Goal: Task Accomplishment & Management: Manage account settings

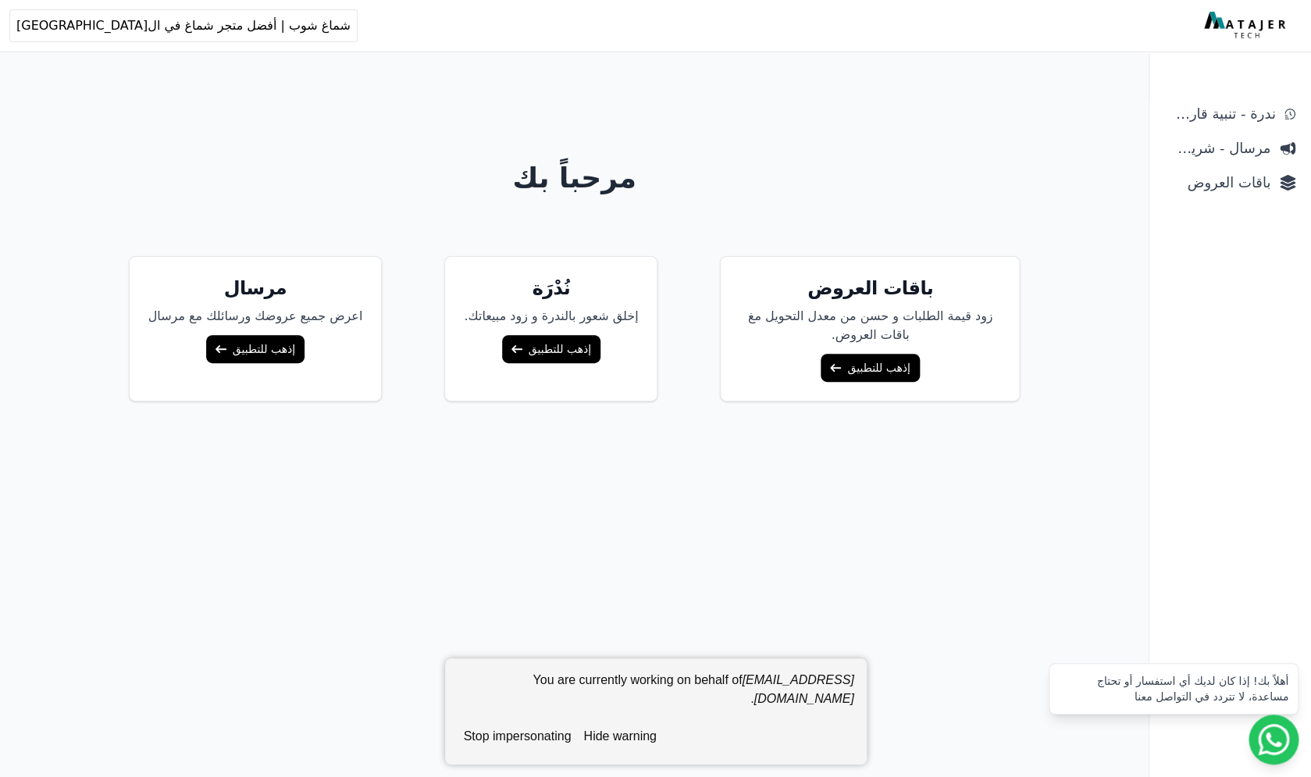
click at [844, 366] on link "إذهب للتطبيق" at bounding box center [870, 368] width 98 height 28
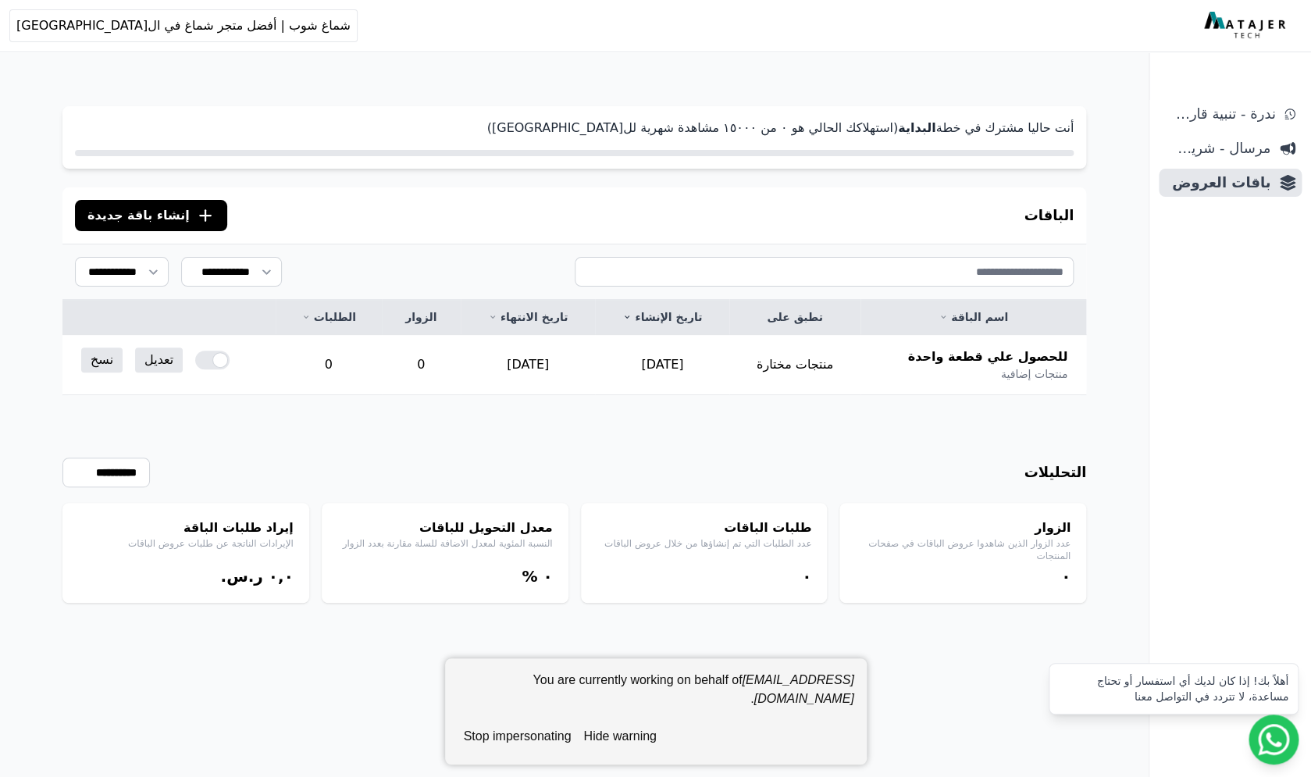
click at [611, 733] on button "hide warning" at bounding box center [619, 736] width 85 height 31
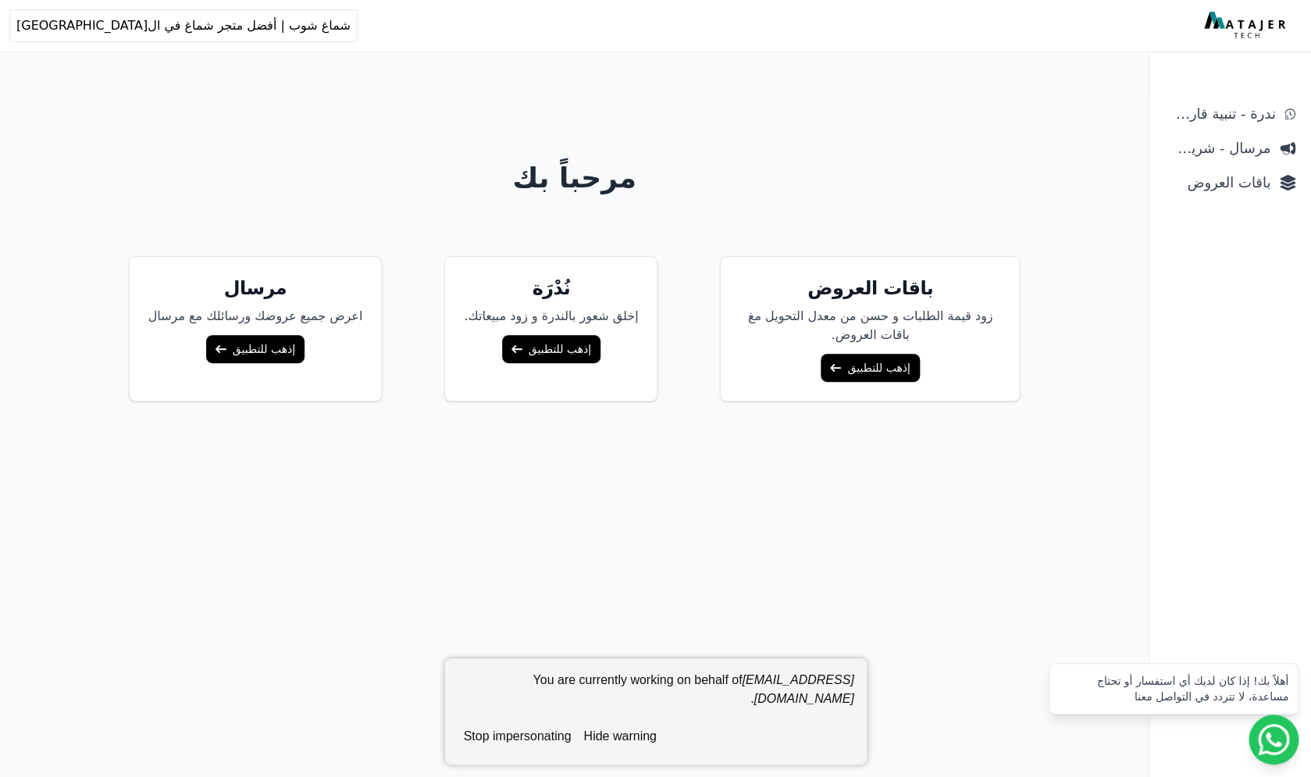
click at [540, 740] on button "stop impersonating" at bounding box center [518, 736] width 120 height 31
click at [836, 365] on link "إذهب للتطبيق" at bounding box center [870, 368] width 98 height 28
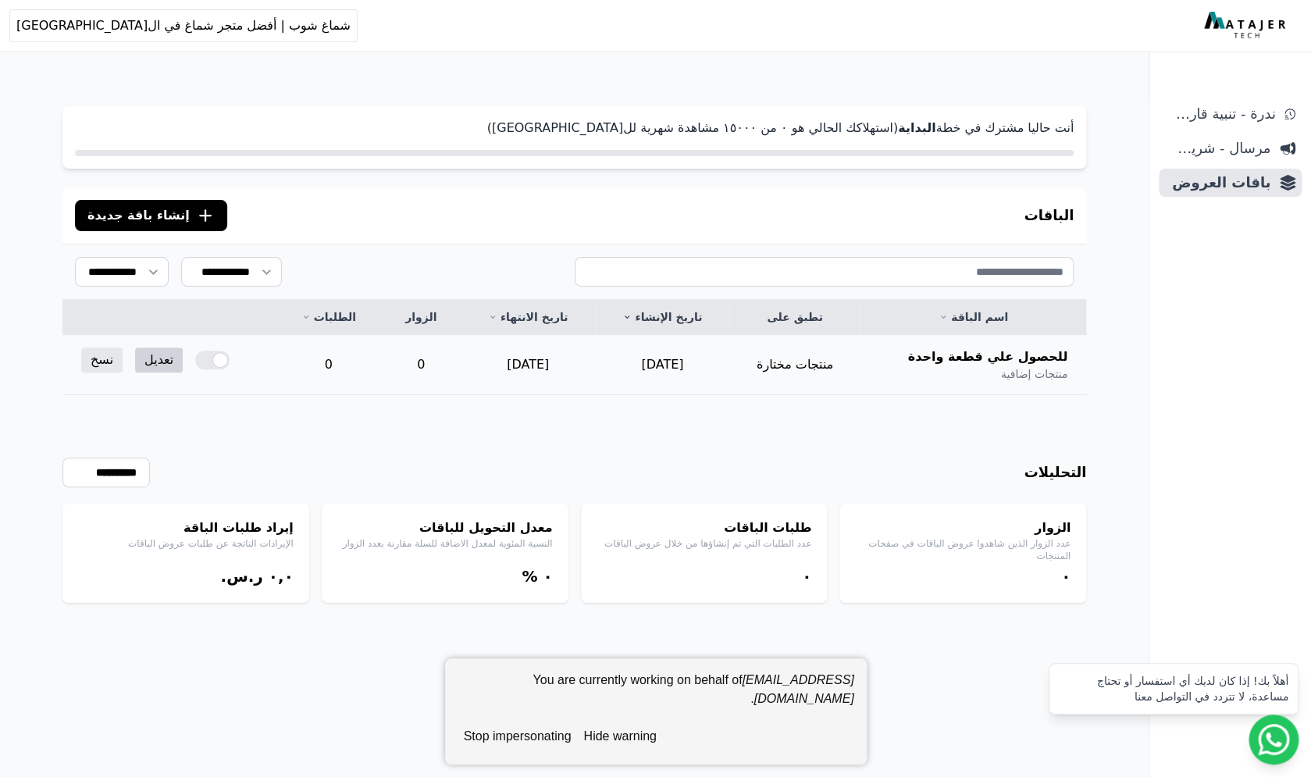
click at [147, 365] on link "تعديل" at bounding box center [159, 360] width 48 height 25
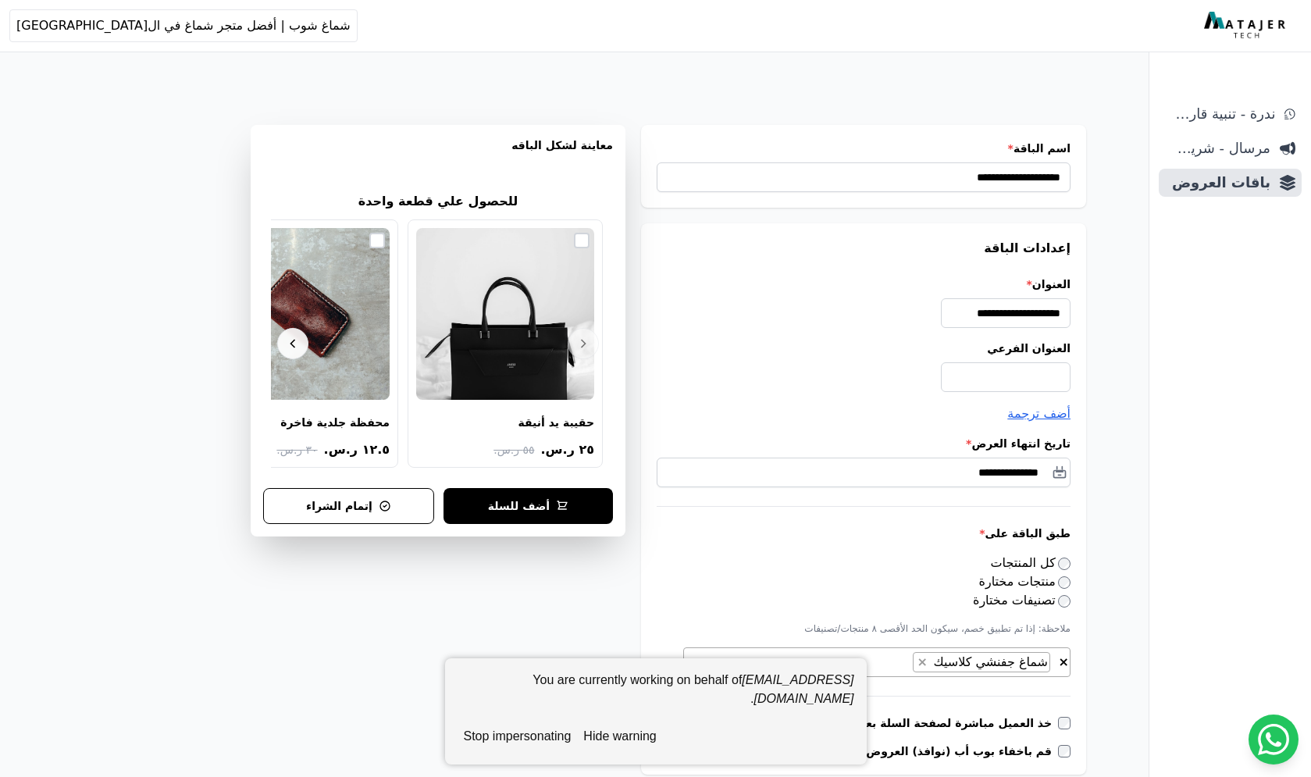
select select "**********"
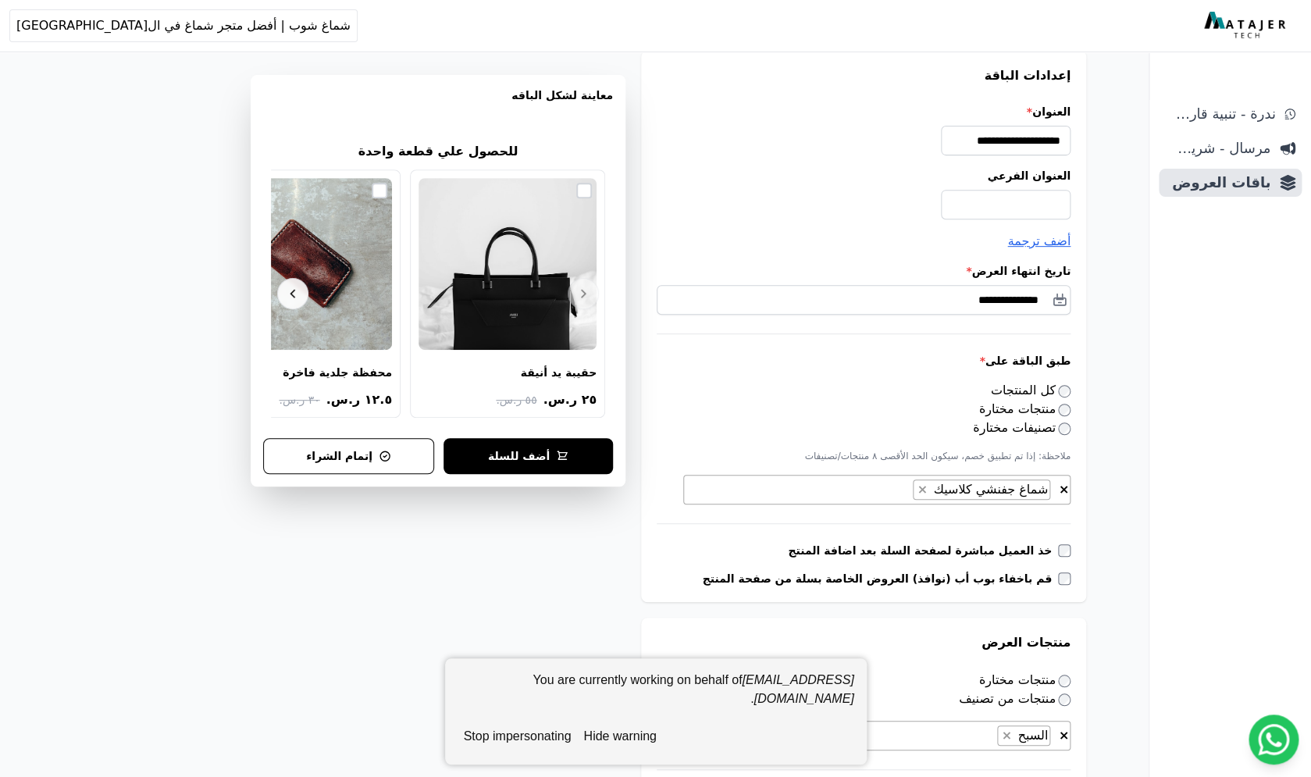
scroll to position [237, 0]
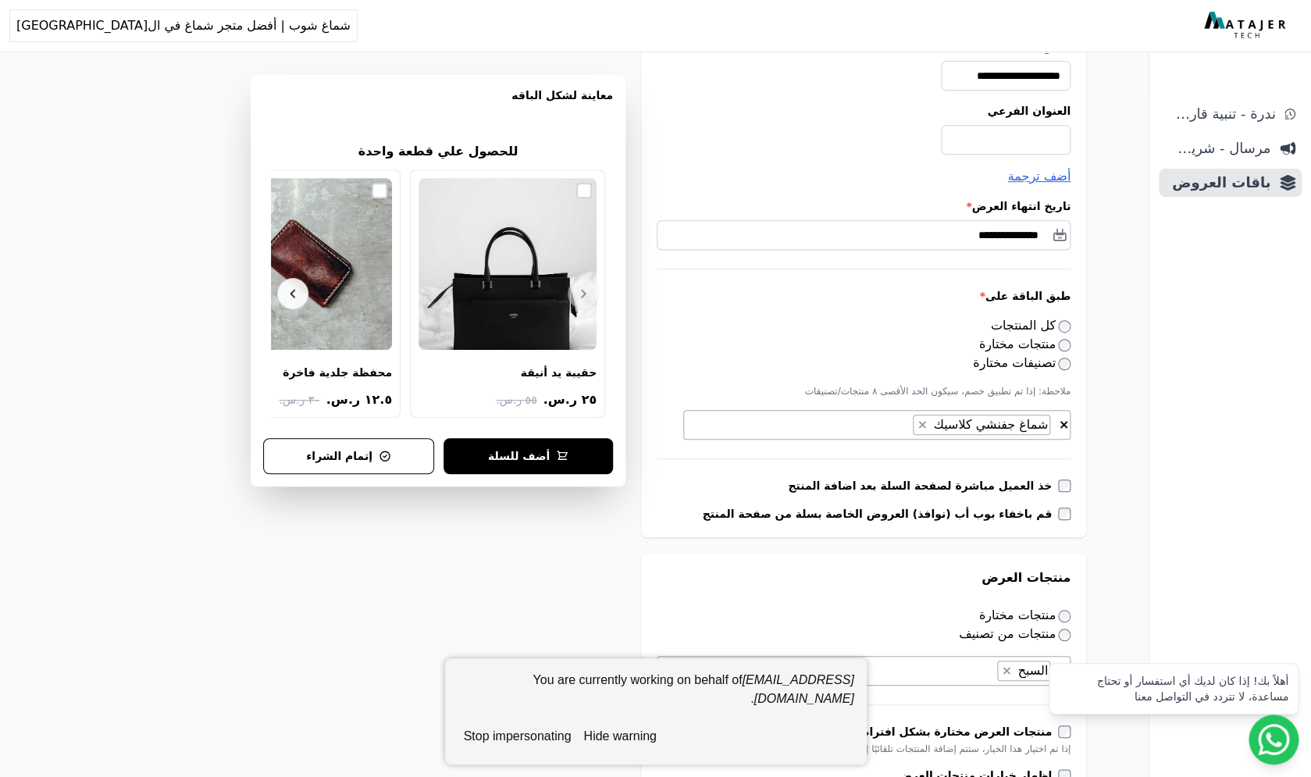
click at [803, 419] on span "× × شماغ جفنشي كلاسيك" at bounding box center [876, 425] width 387 height 30
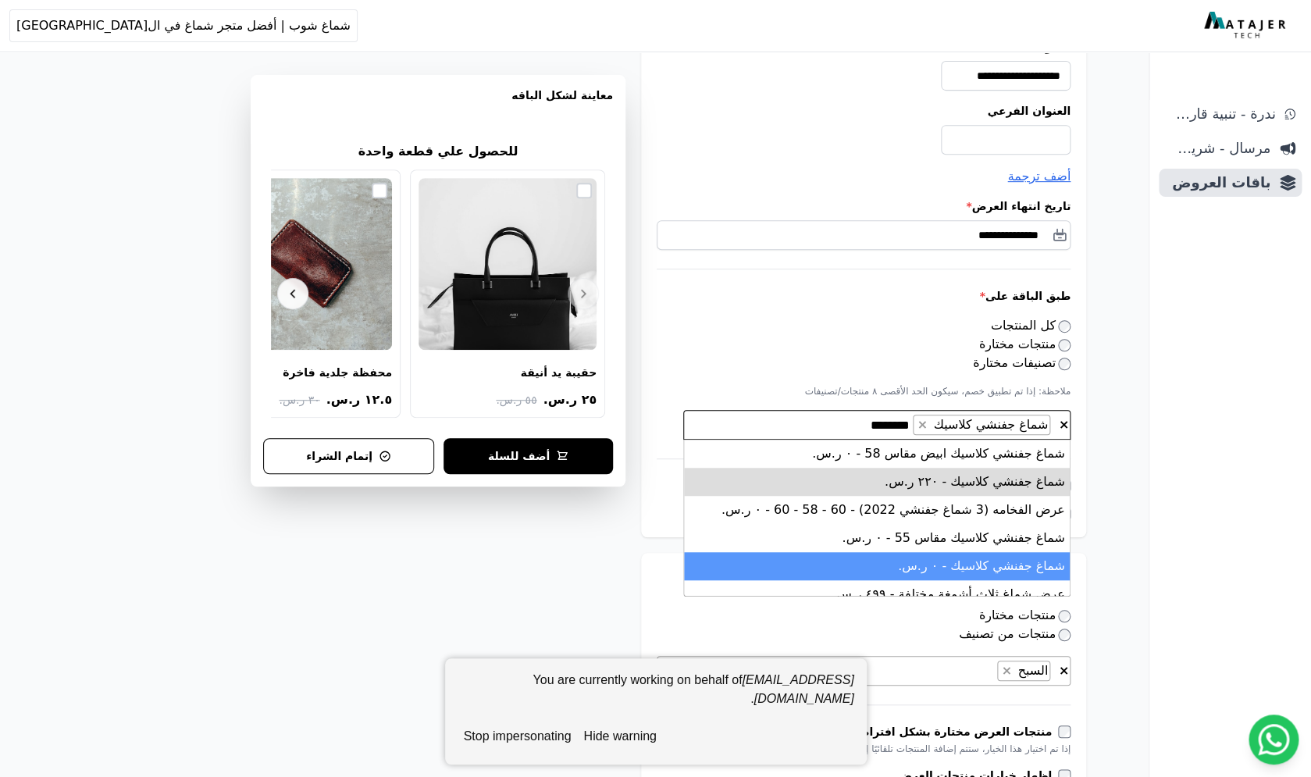
scroll to position [12, 0]
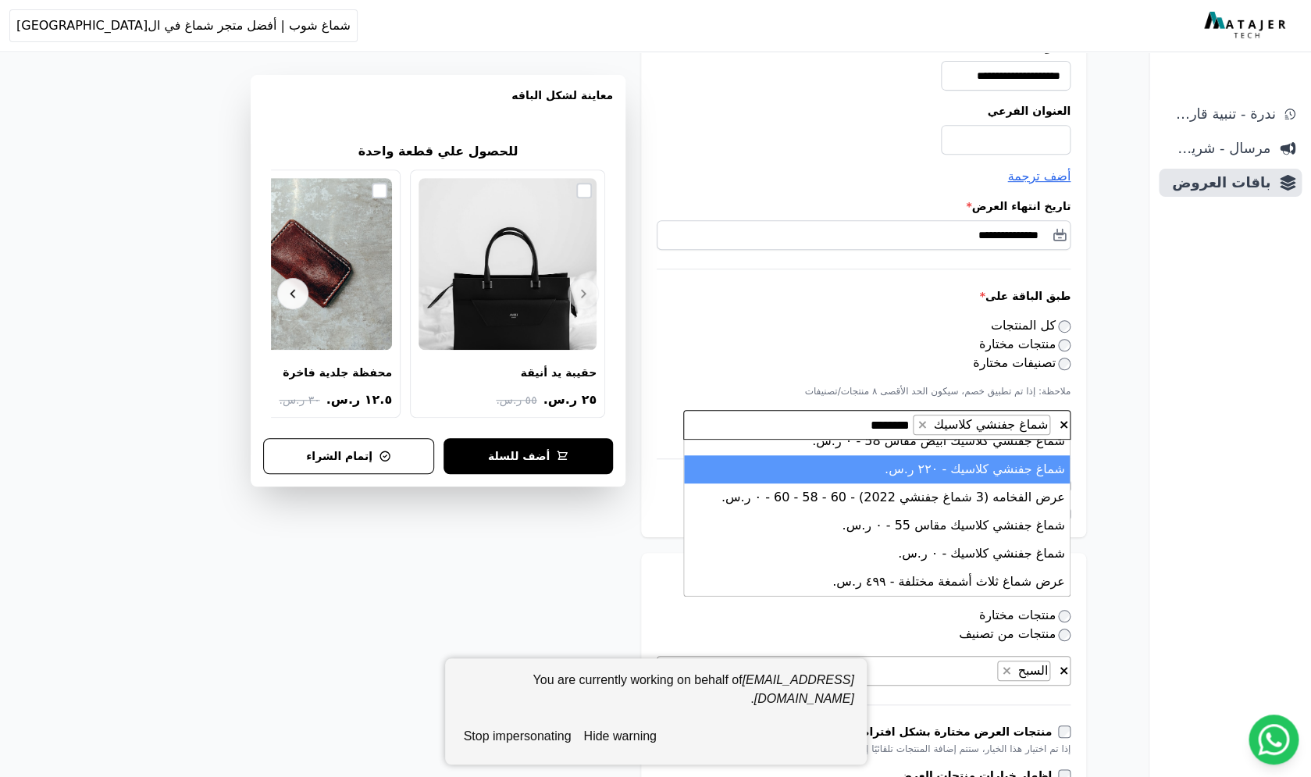
type textarea "********"
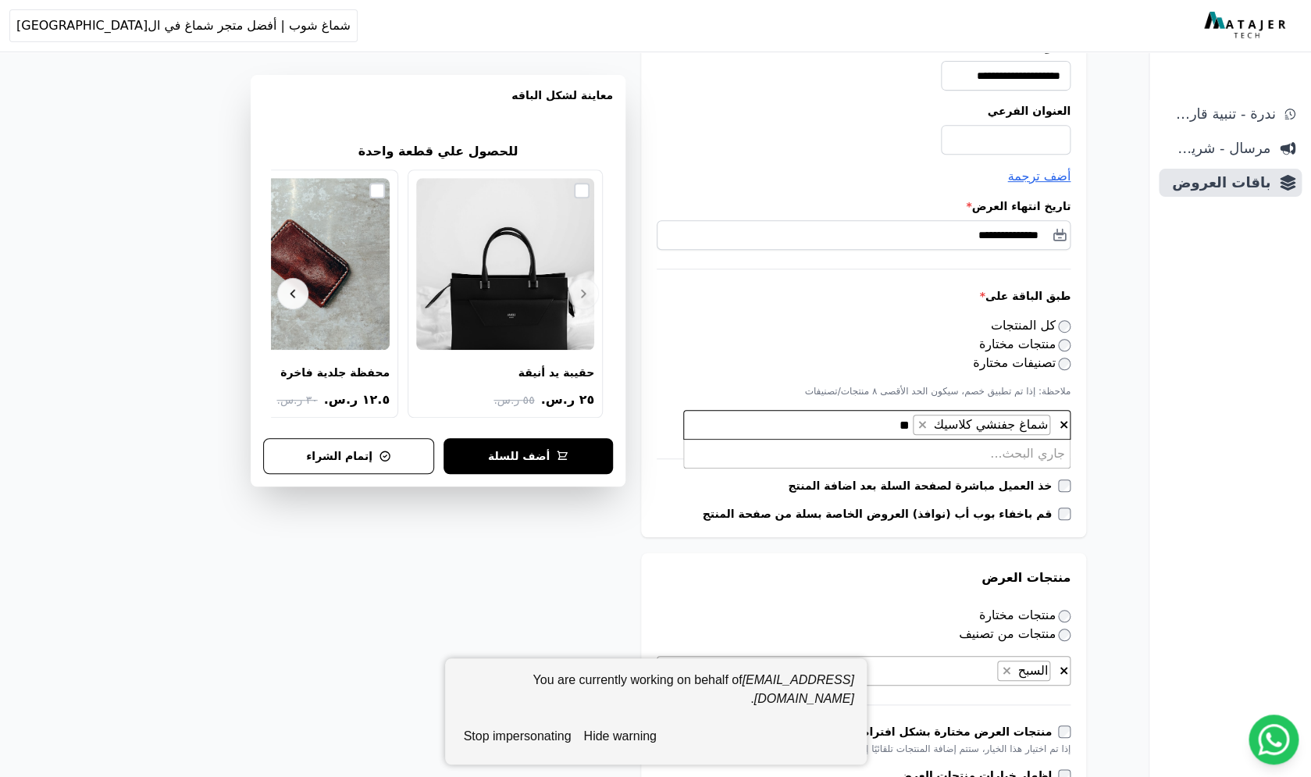
scroll to position [0, -2]
type textarea "*"
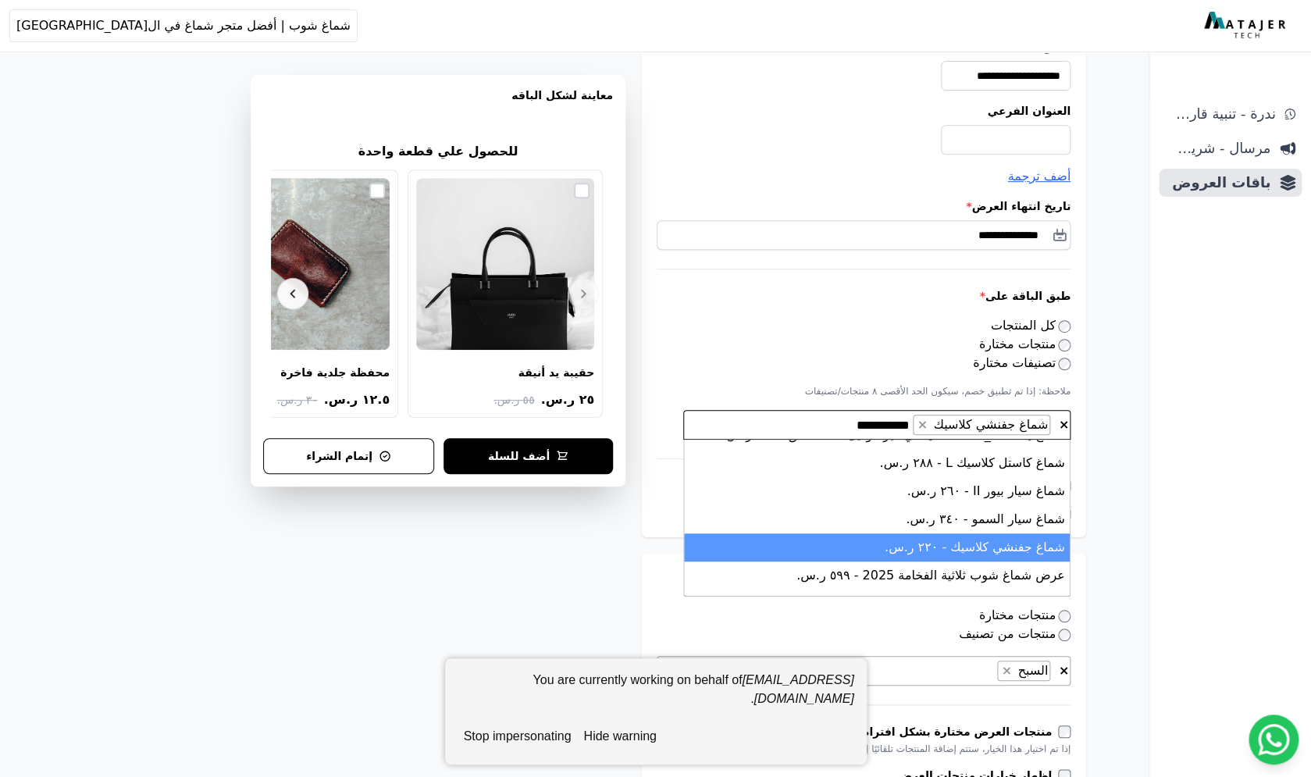
scroll to position [0, 0]
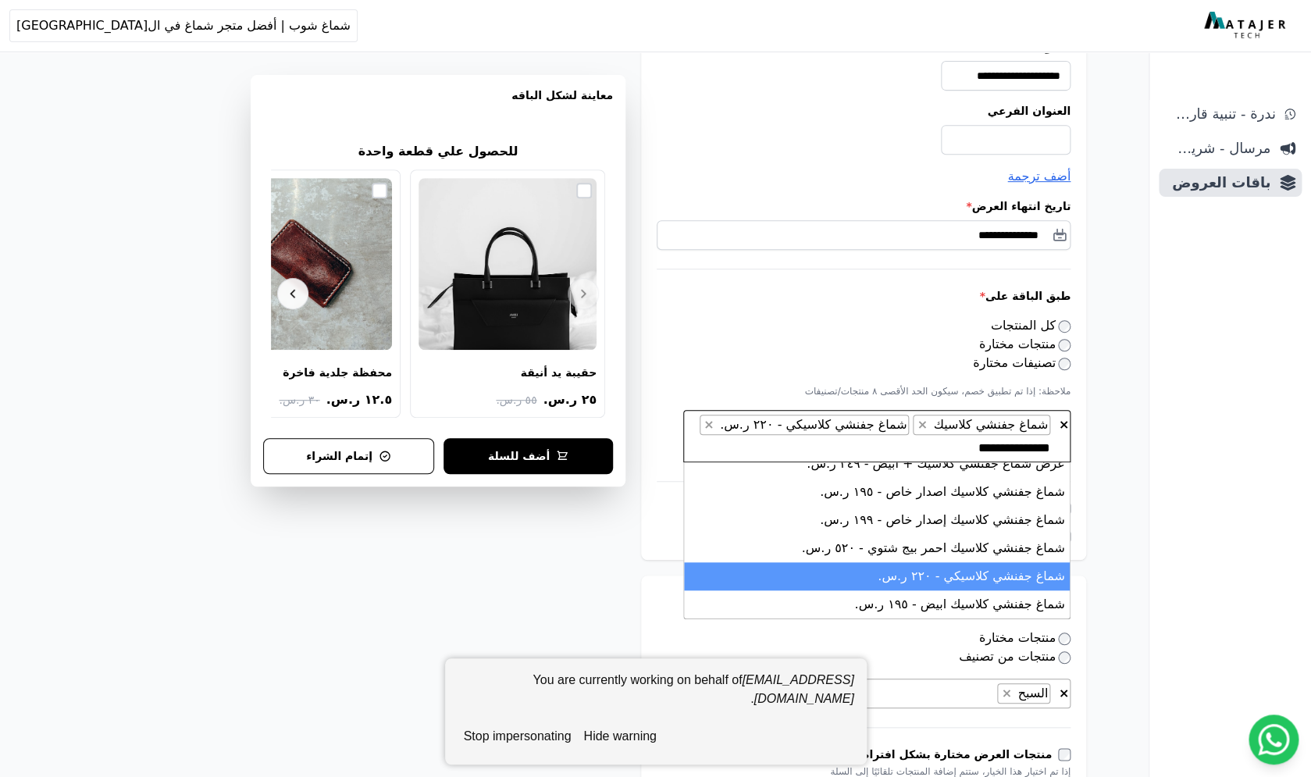
type textarea "**********"
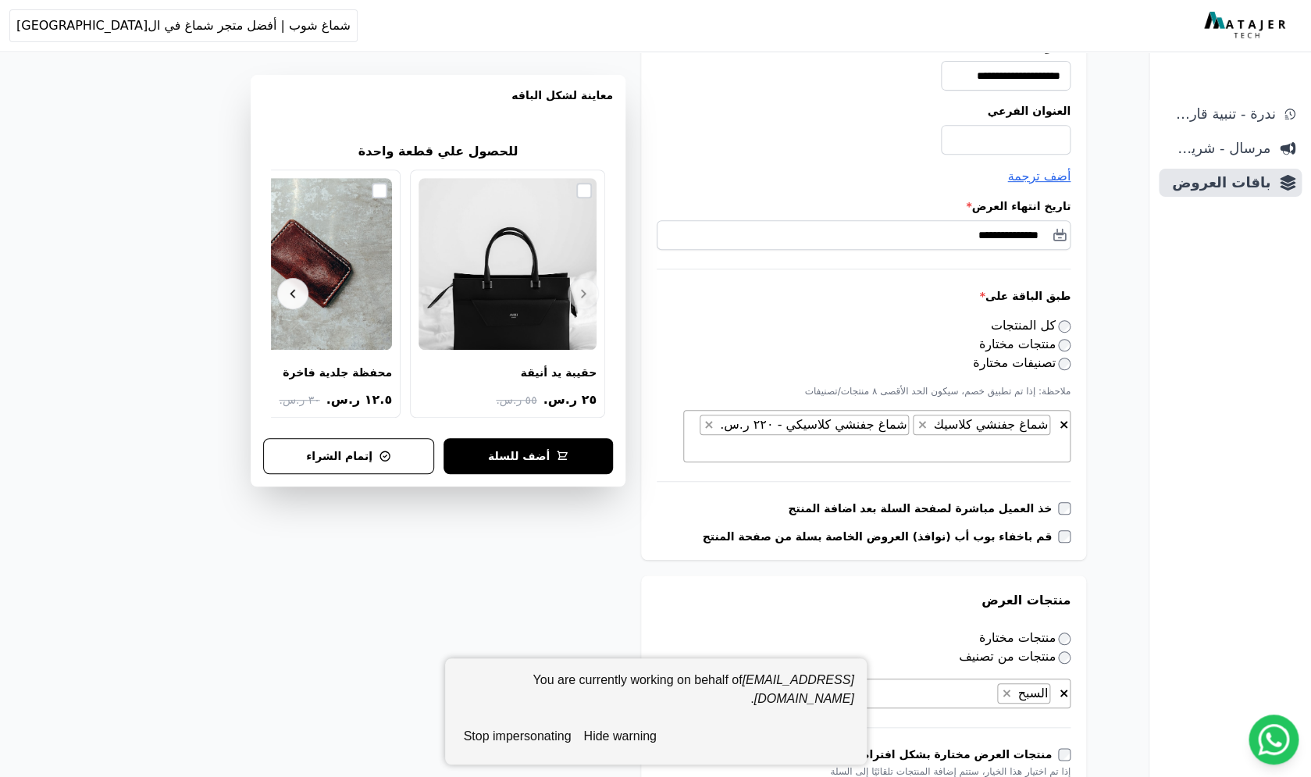
click at [630, 730] on button "hide warning" at bounding box center [619, 736] width 85 height 31
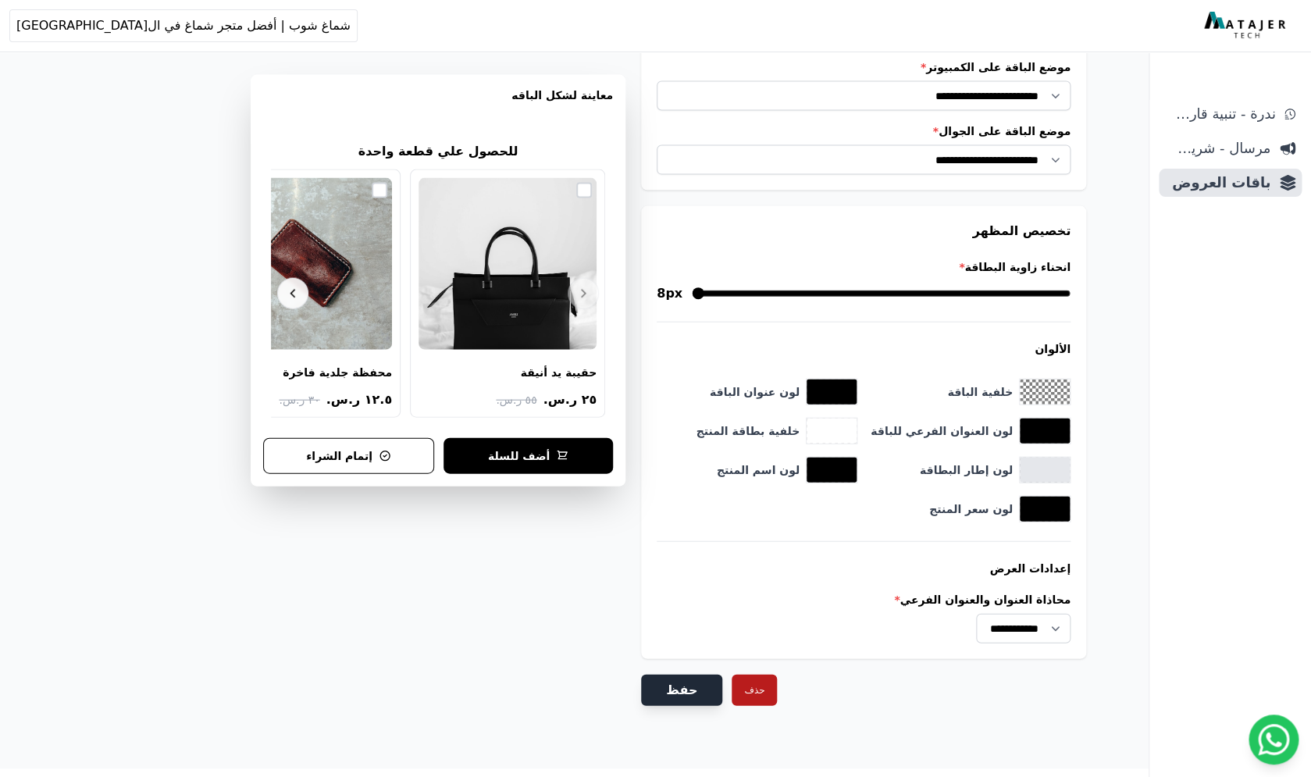
click at [683, 675] on button "حفظ" at bounding box center [681, 690] width 81 height 31
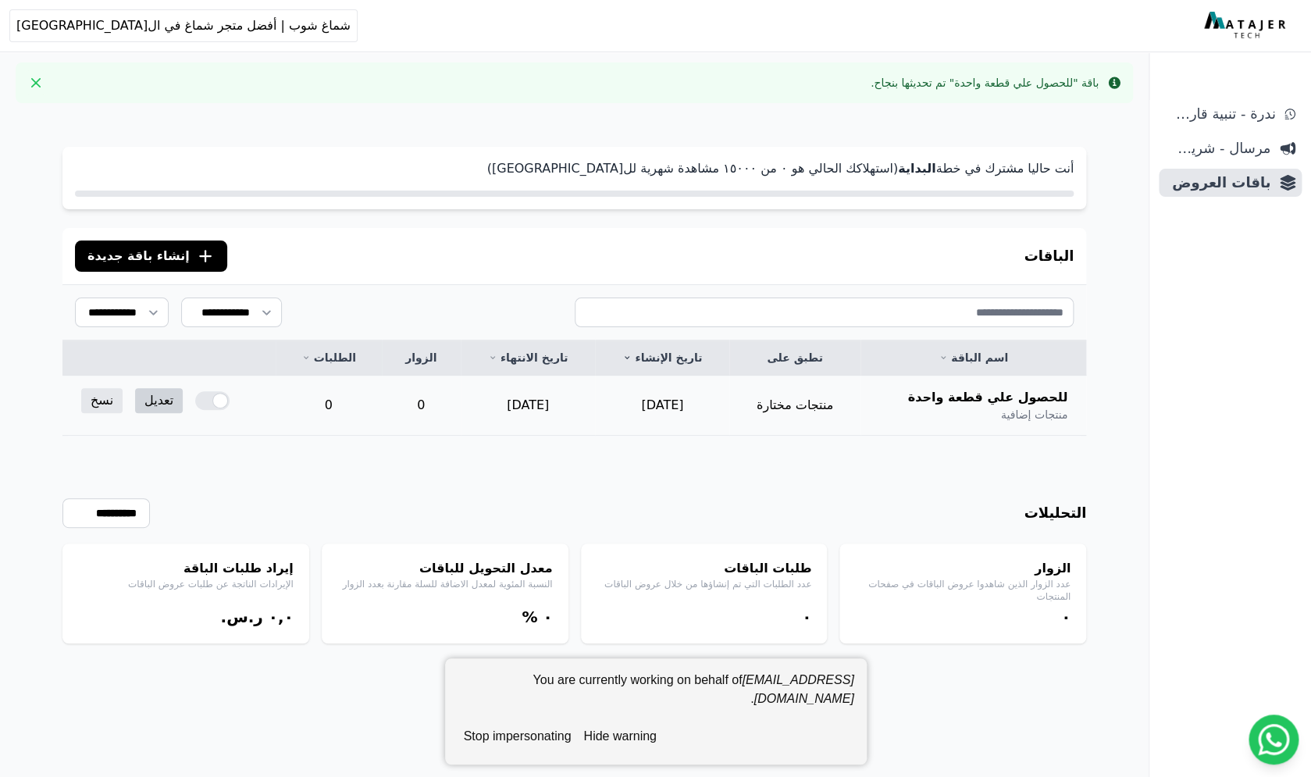
click at [148, 400] on link "تعديل" at bounding box center [159, 400] width 48 height 25
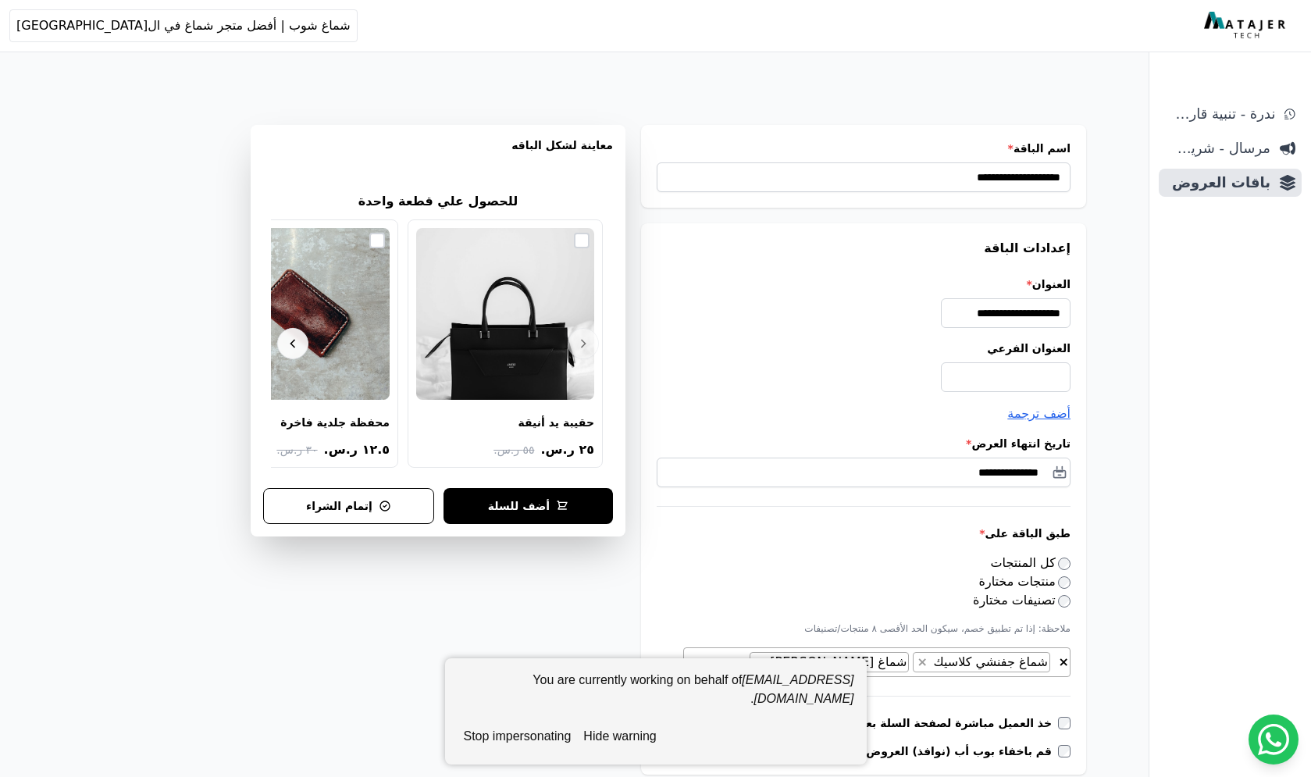
select select "**********"
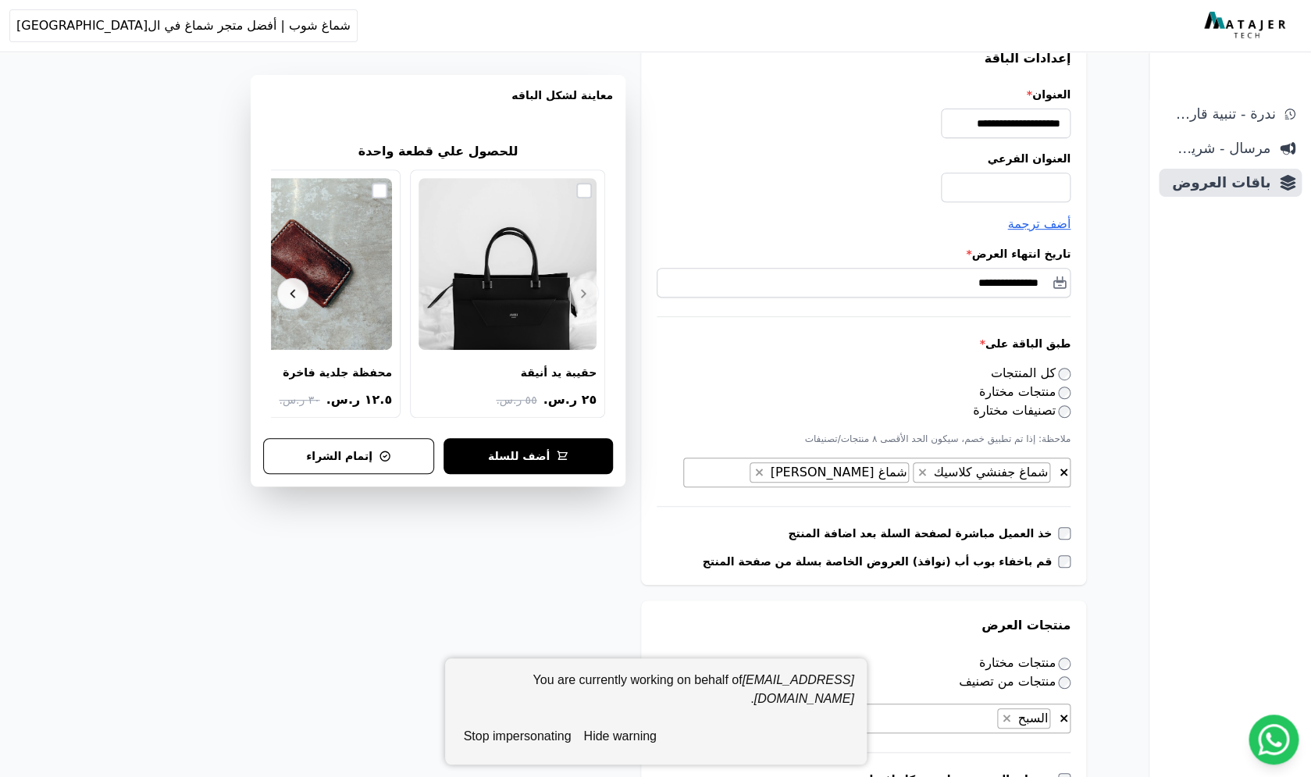
scroll to position [264, 0]
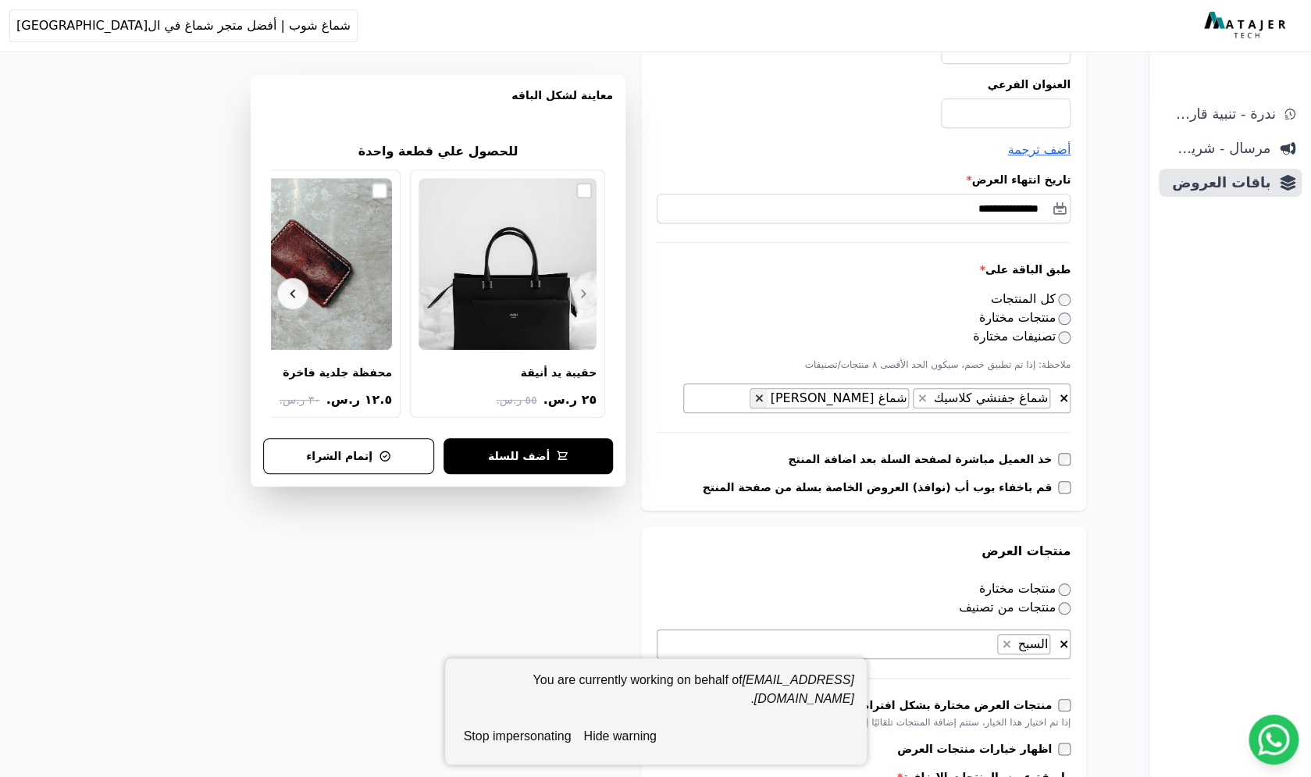
click at [764, 401] on span "×" at bounding box center [759, 398] width 10 height 15
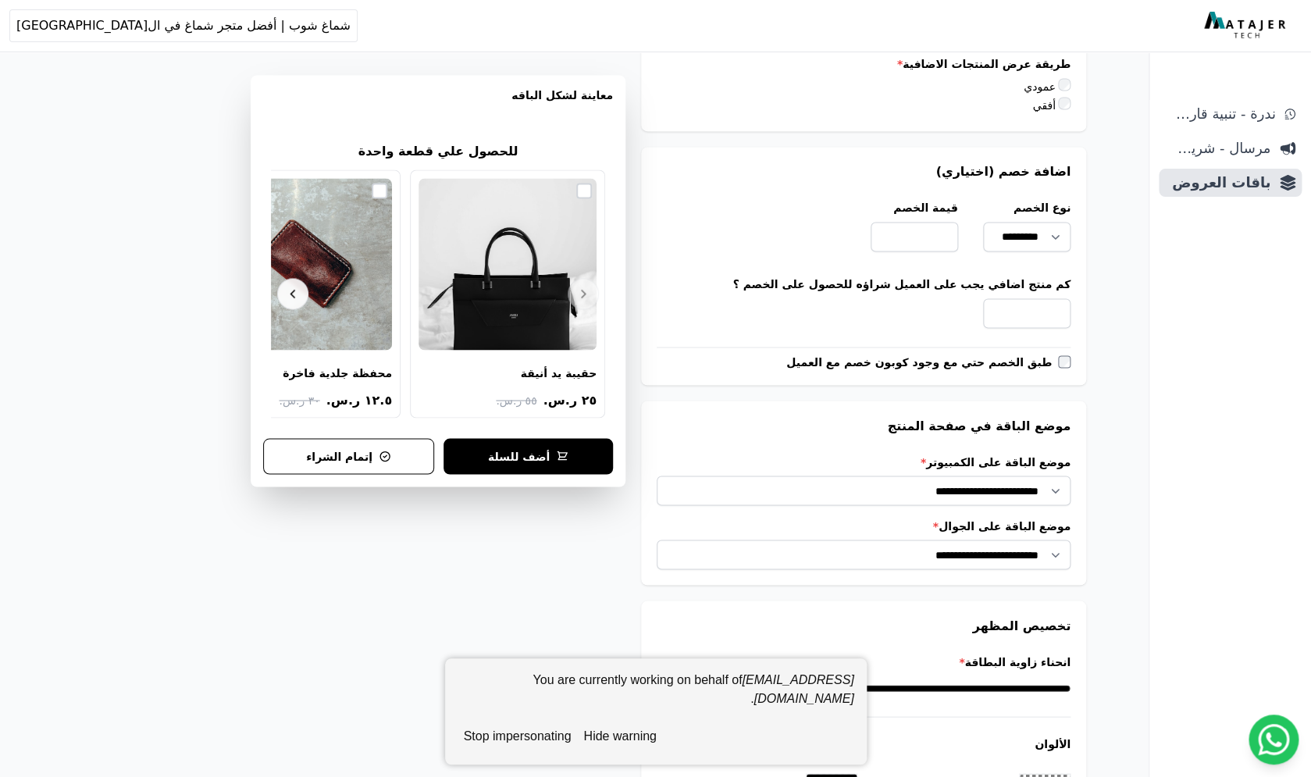
scroll to position [1394, 0]
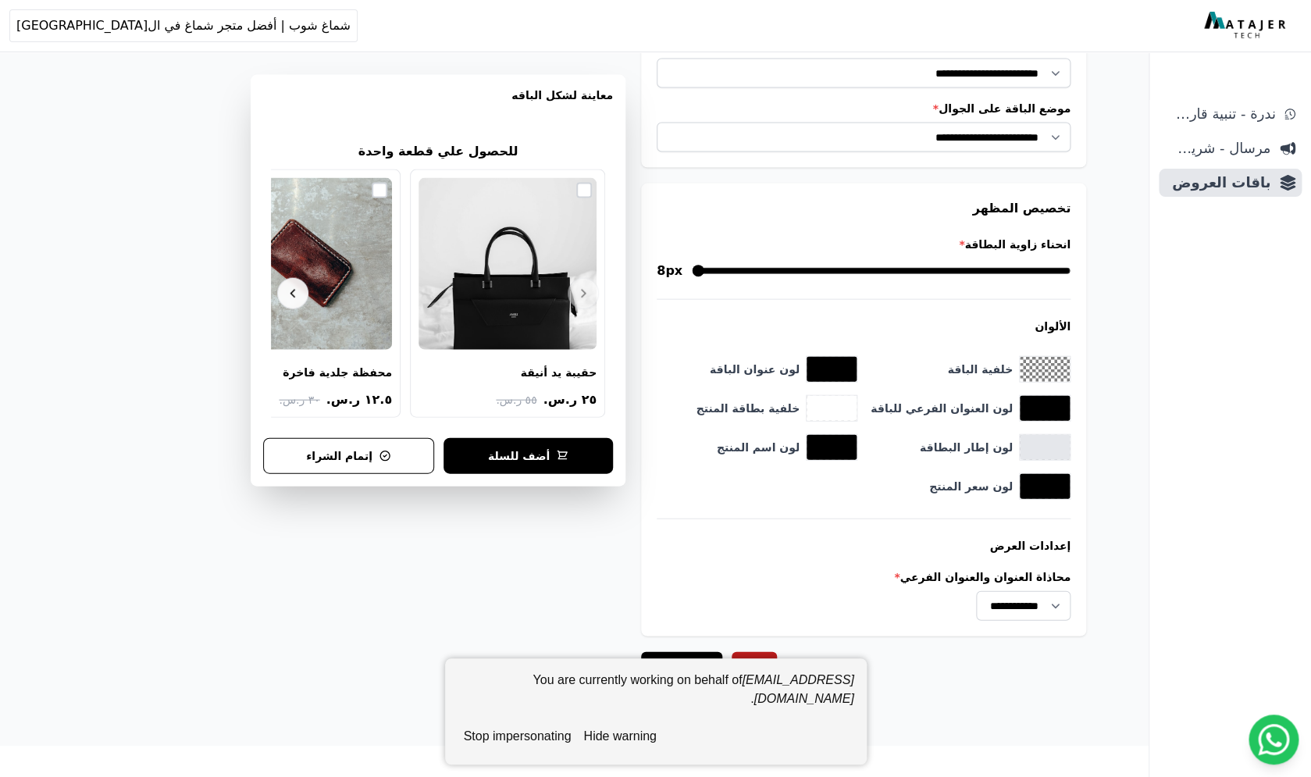
click at [639, 738] on button "hide warning" at bounding box center [619, 736] width 85 height 31
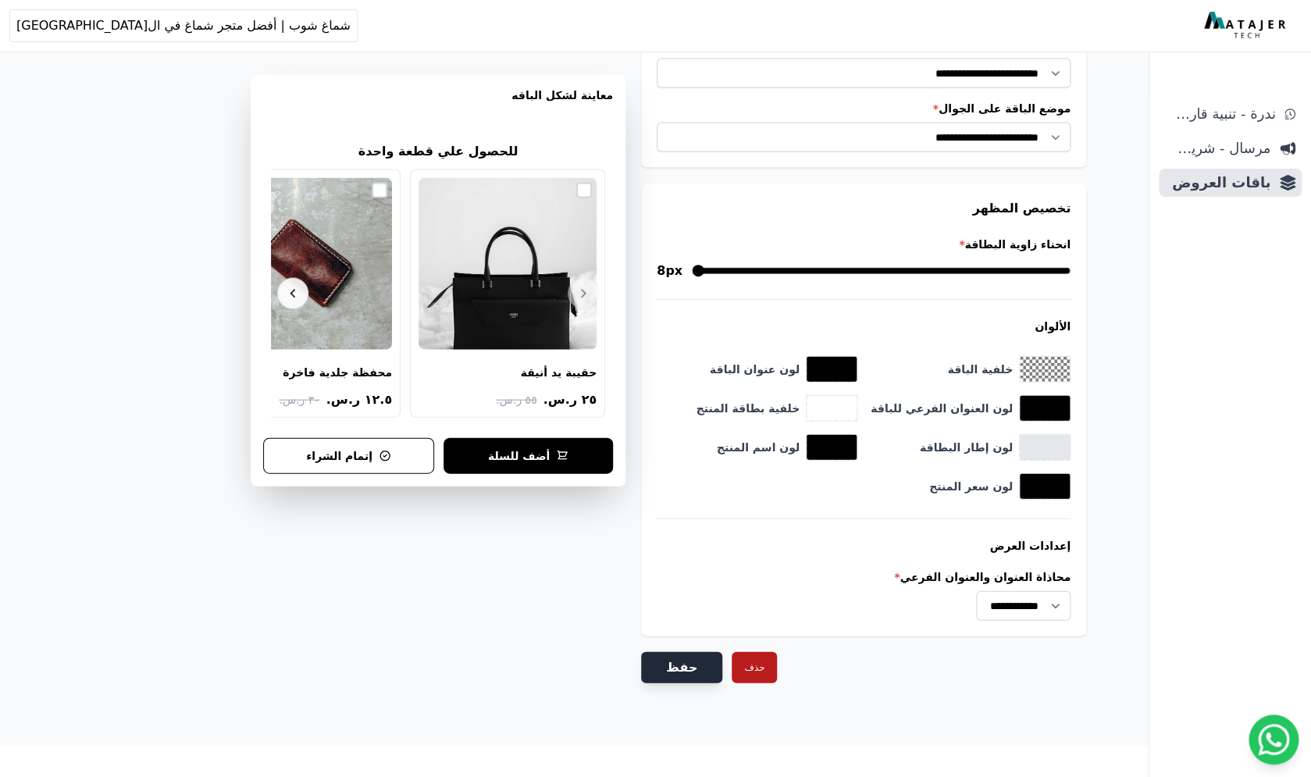
click at [670, 666] on button "حفظ" at bounding box center [681, 667] width 81 height 31
